Goal: Transaction & Acquisition: Purchase product/service

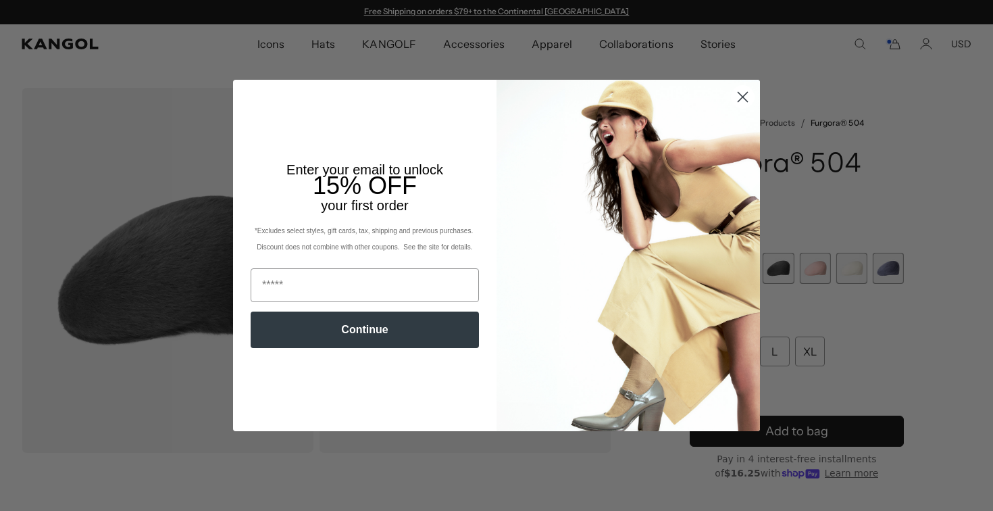
click at [739, 101] on circle "Close dialog" at bounding box center [742, 97] width 22 height 22
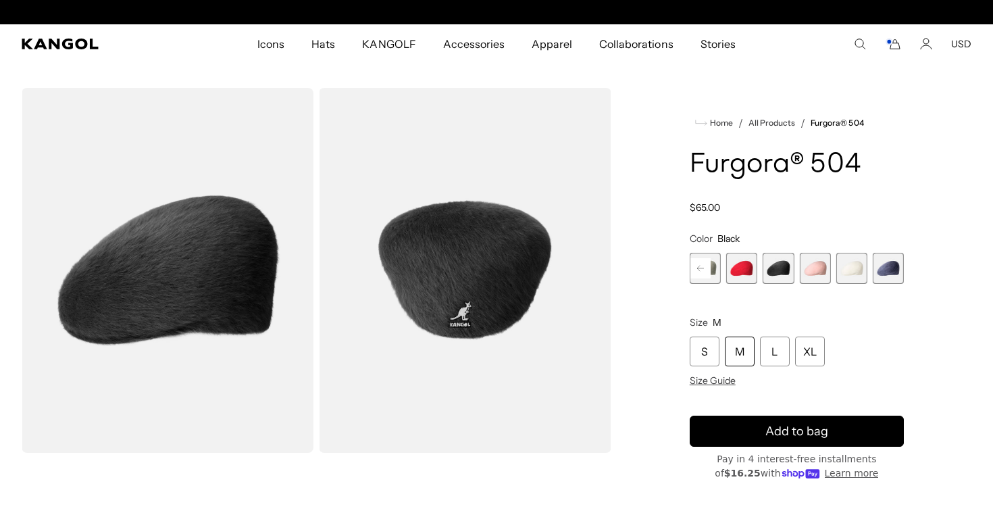
scroll to position [0, 278]
click at [863, 42] on use "Search here" at bounding box center [860, 44] width 10 height 10
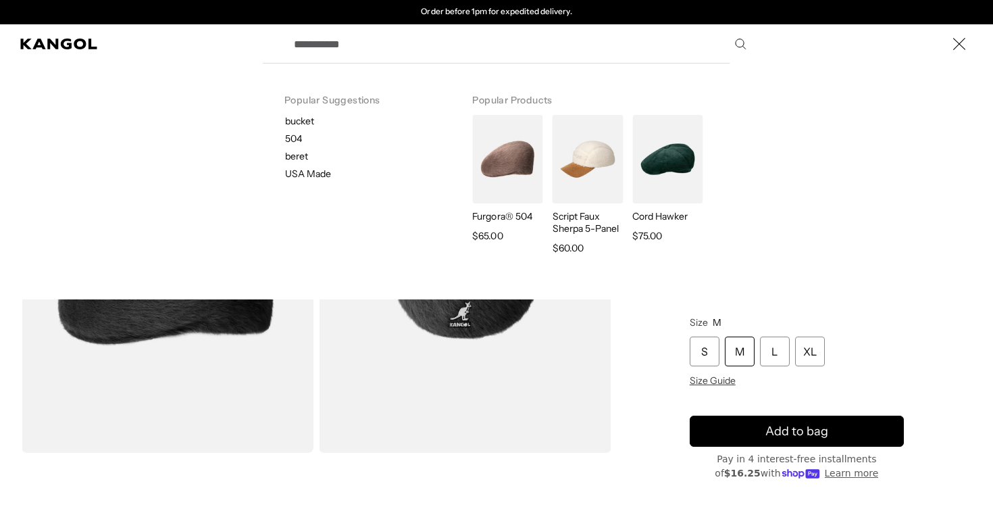
click at [957, 42] on use "Close" at bounding box center [959, 44] width 12 height 12
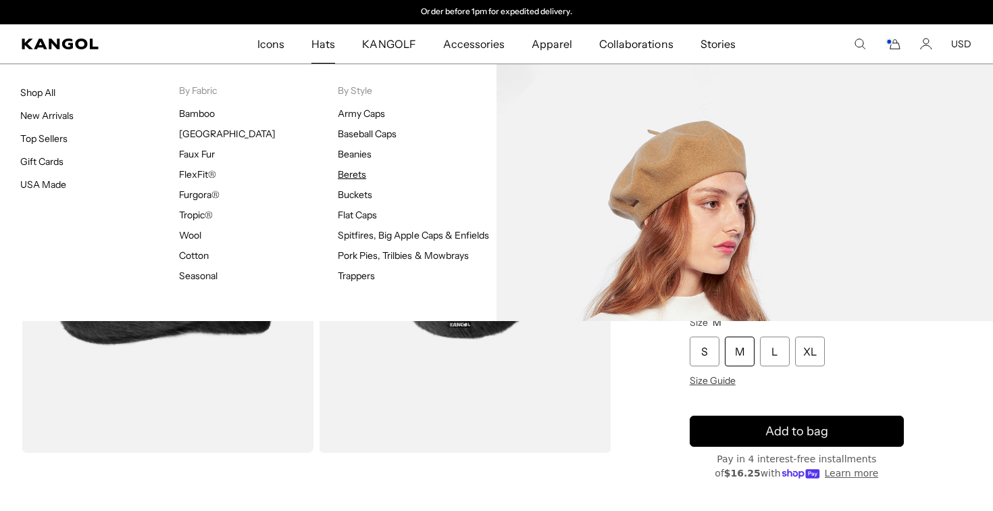
click at [361, 173] on link "Berets" at bounding box center [352, 174] width 28 height 12
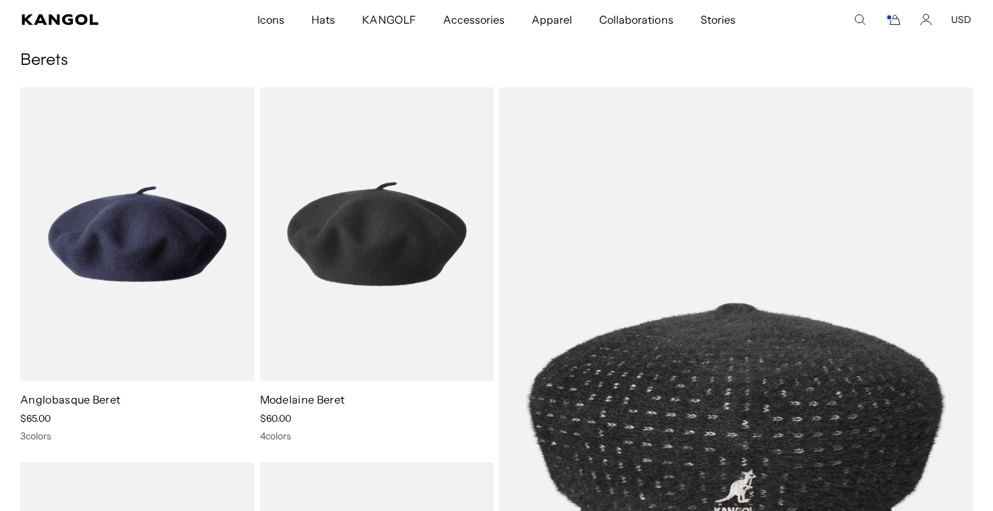
scroll to position [0, 278]
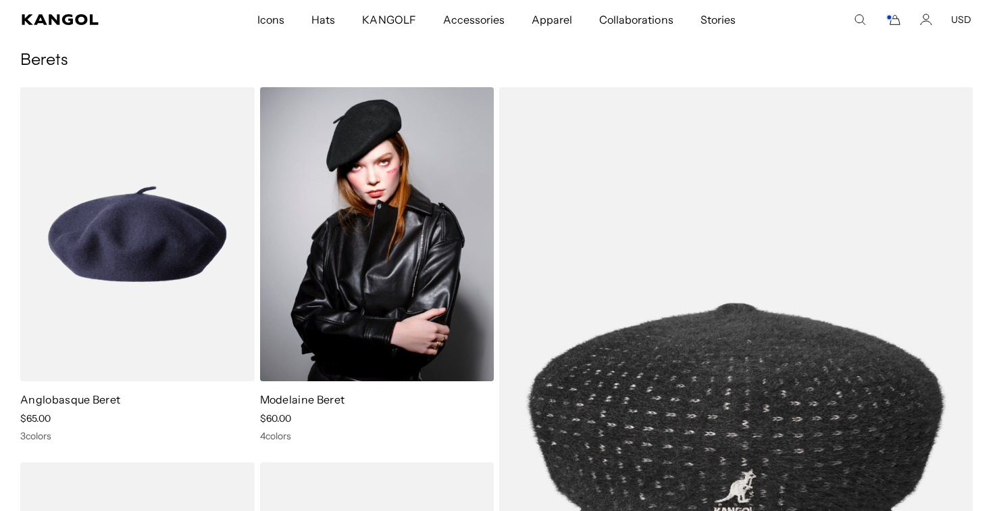
click at [369, 277] on img at bounding box center [377, 234] width 234 height 294
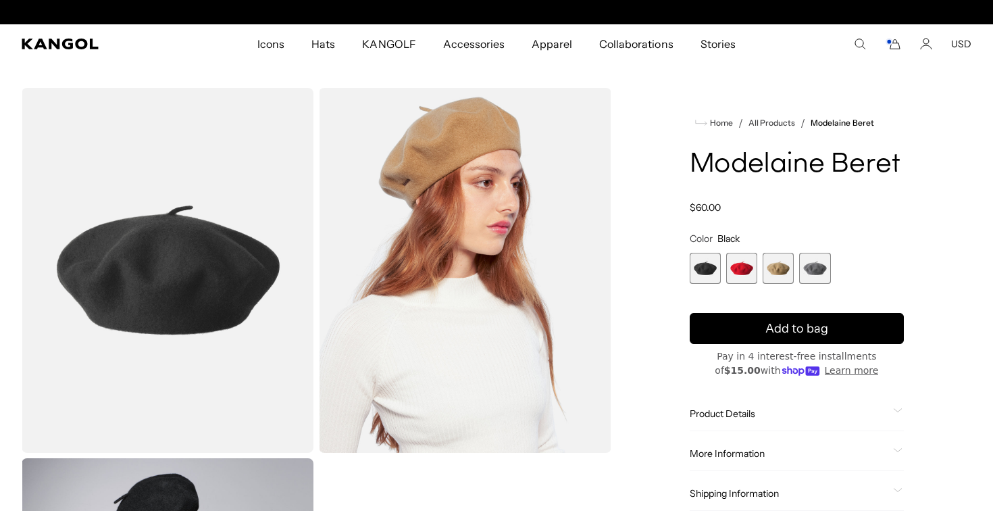
scroll to position [0, 278]
click at [810, 259] on span "4 of 4" at bounding box center [814, 268] width 31 height 31
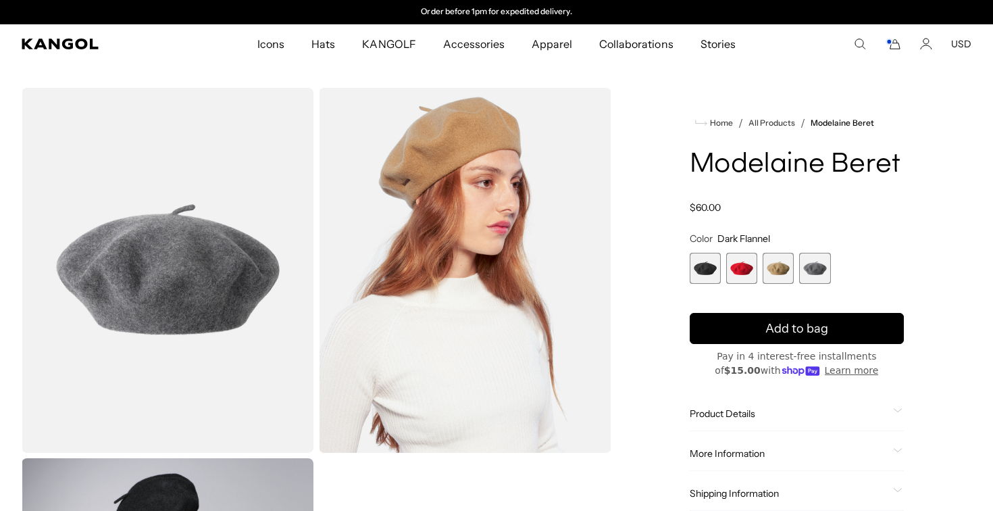
click at [778, 267] on span "3 of 4" at bounding box center [778, 268] width 31 height 31
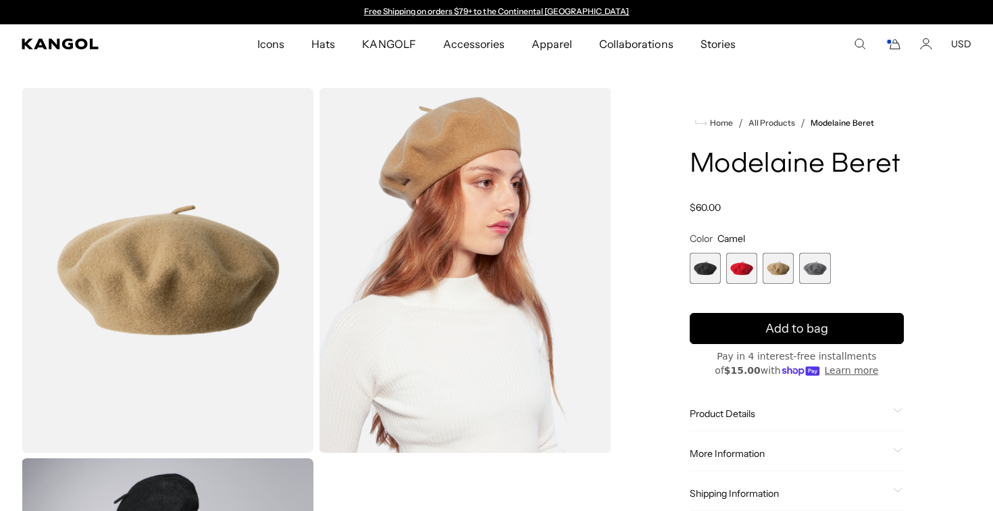
click at [744, 269] on span "2 of 4" at bounding box center [741, 268] width 31 height 31
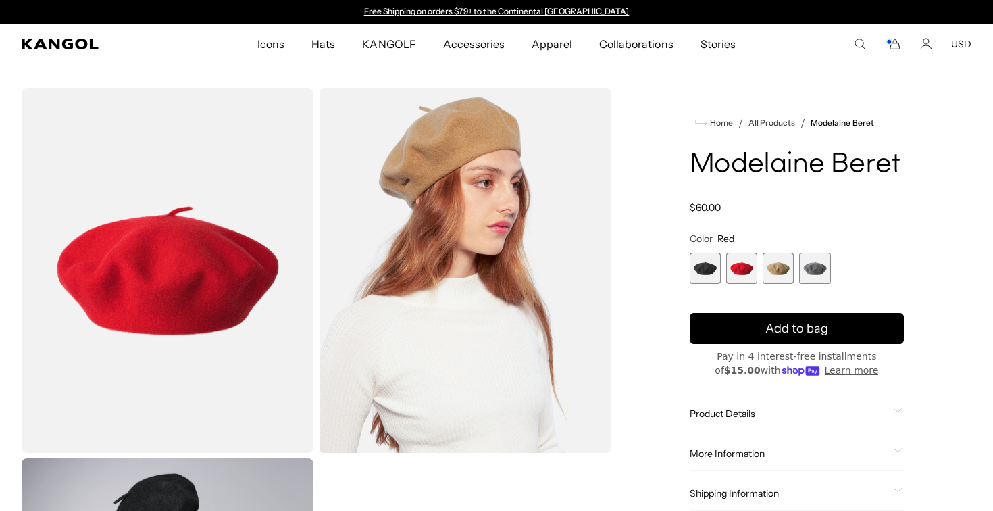
click at [698, 269] on span "1 of 4" at bounding box center [705, 268] width 31 height 31
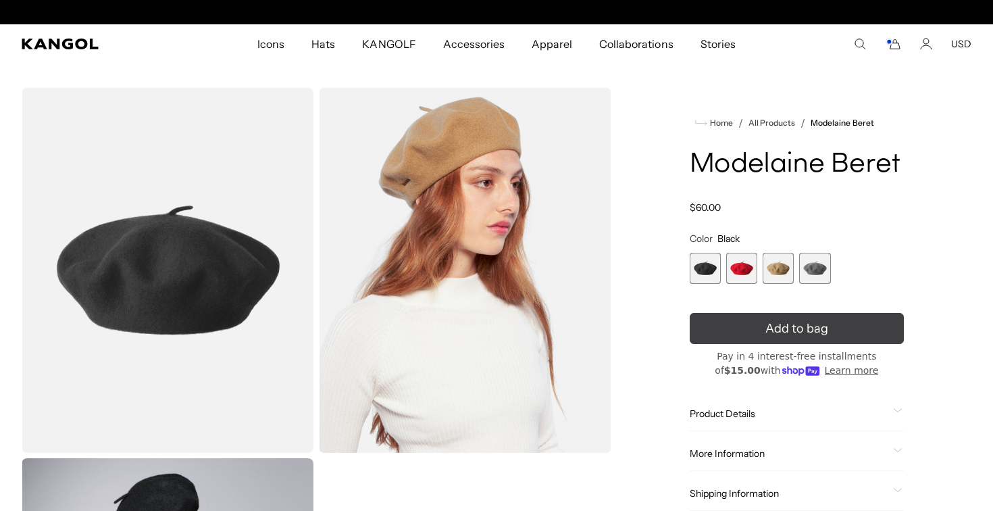
scroll to position [0, 278]
click at [750, 339] on button "Add to bag" at bounding box center [797, 328] width 214 height 31
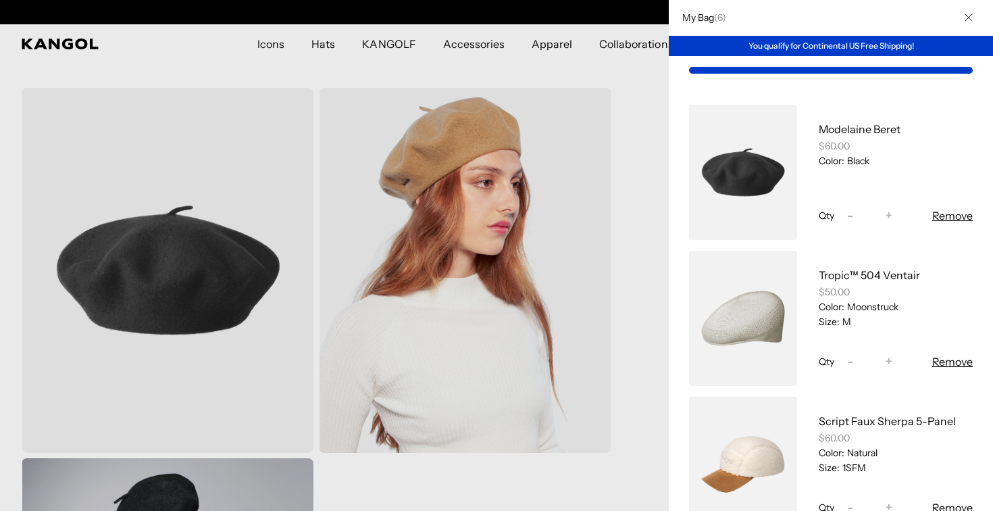
scroll to position [0, 0]
click at [969, 16] on icon "Close" at bounding box center [968, 18] width 8 height 8
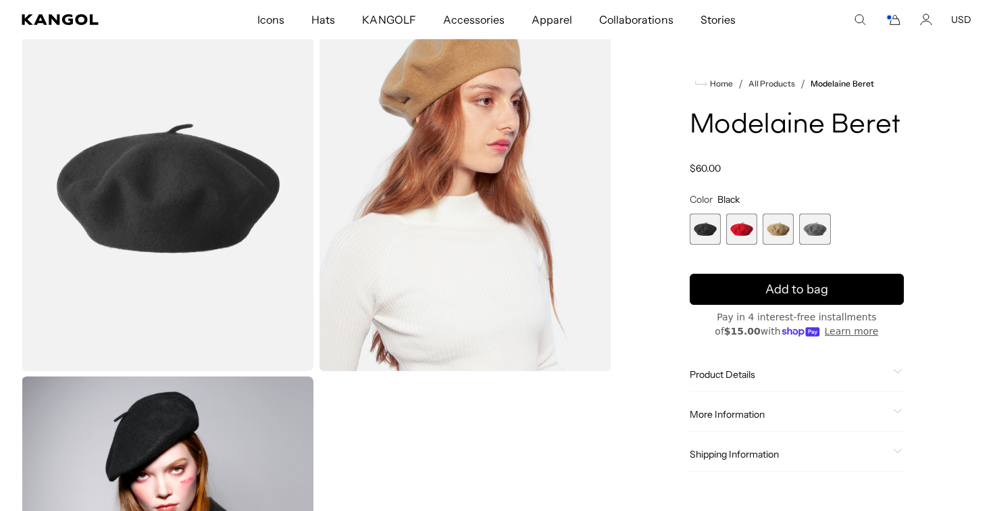
scroll to position [102, 0]
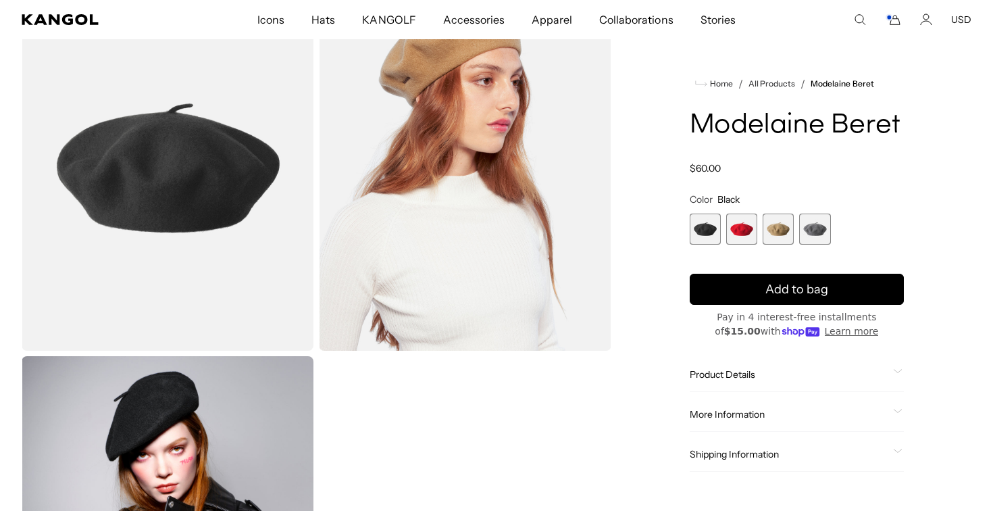
click at [725, 372] on span "Product Details" at bounding box center [789, 374] width 198 height 12
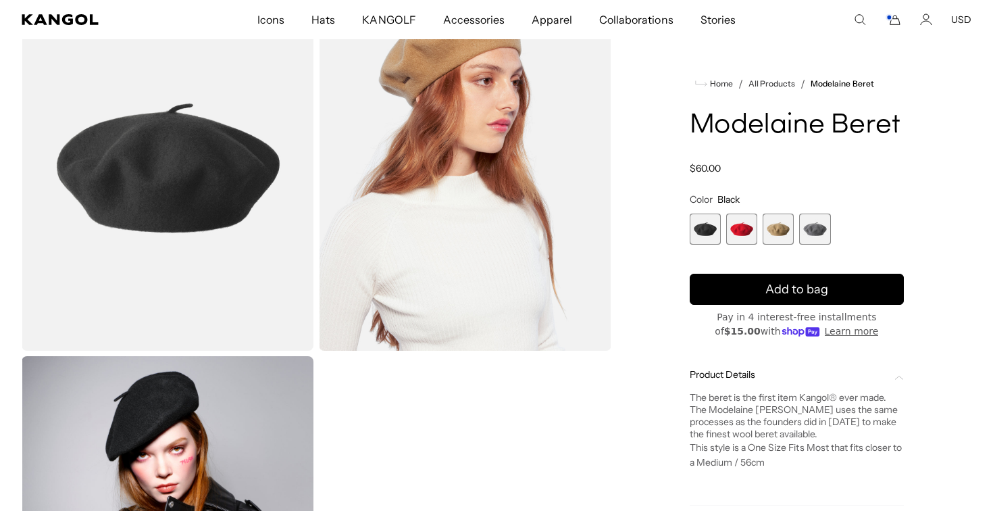
scroll to position [0, 278]
